Goal: Find specific page/section: Find specific page/section

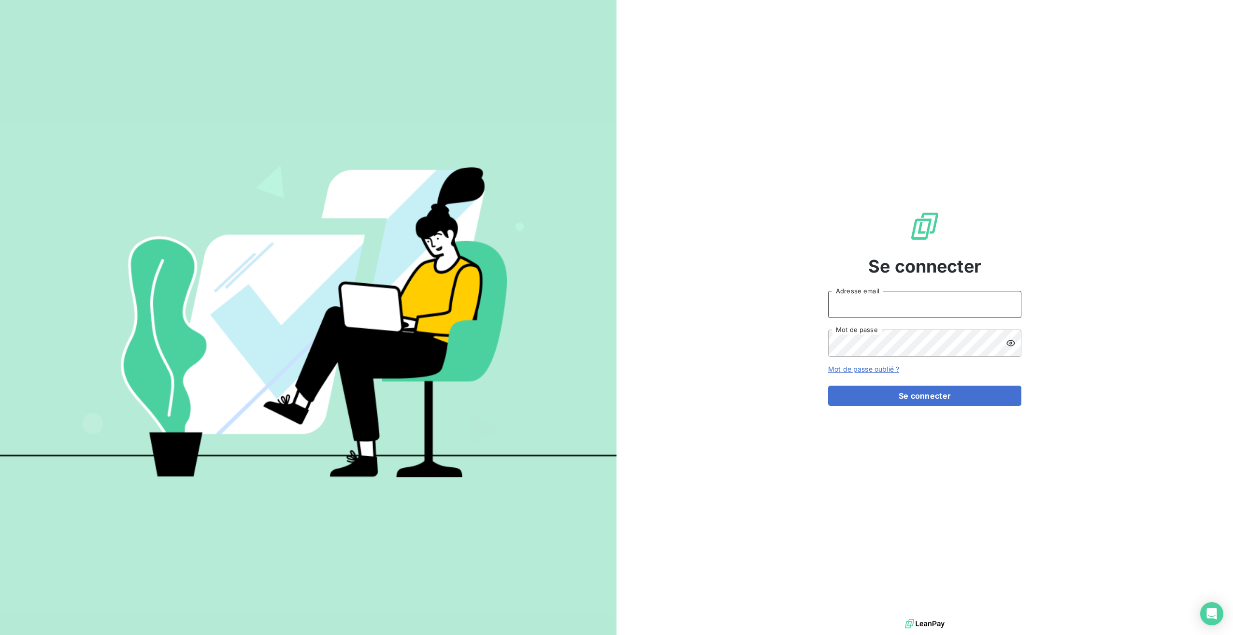
click at [855, 306] on input "Adresse email" at bounding box center [924, 304] width 193 height 27
type input "rdidier@antillestelephone.com"
click at [873, 400] on button "Se connecter" at bounding box center [924, 395] width 193 height 20
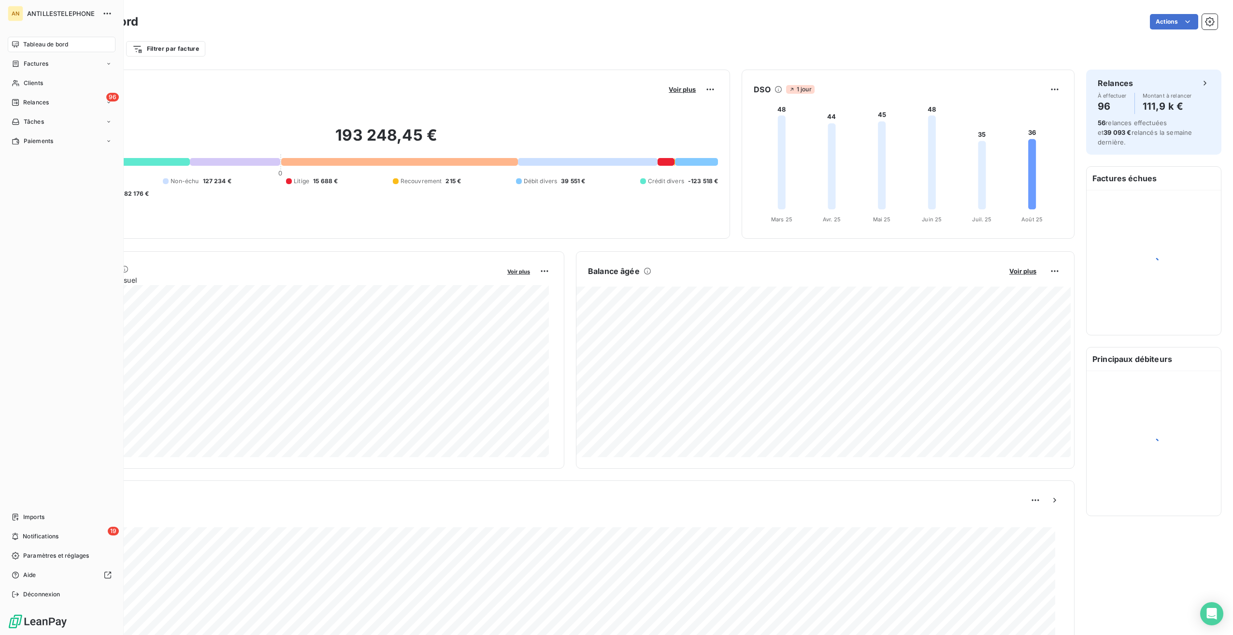
click at [29, 79] on span "Clients" at bounding box center [33, 83] width 19 height 9
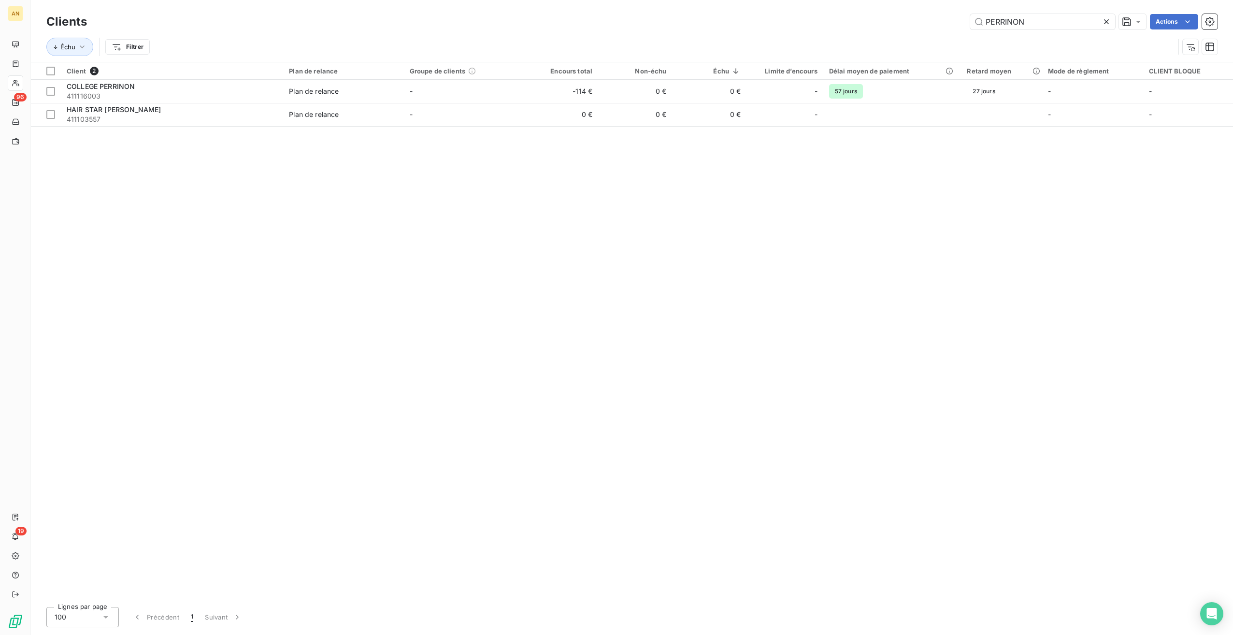
type input "PERRINON"
click at [189, 97] on span "411116003" at bounding box center [172, 96] width 211 height 10
